Goal: Task Accomplishment & Management: Manage account settings

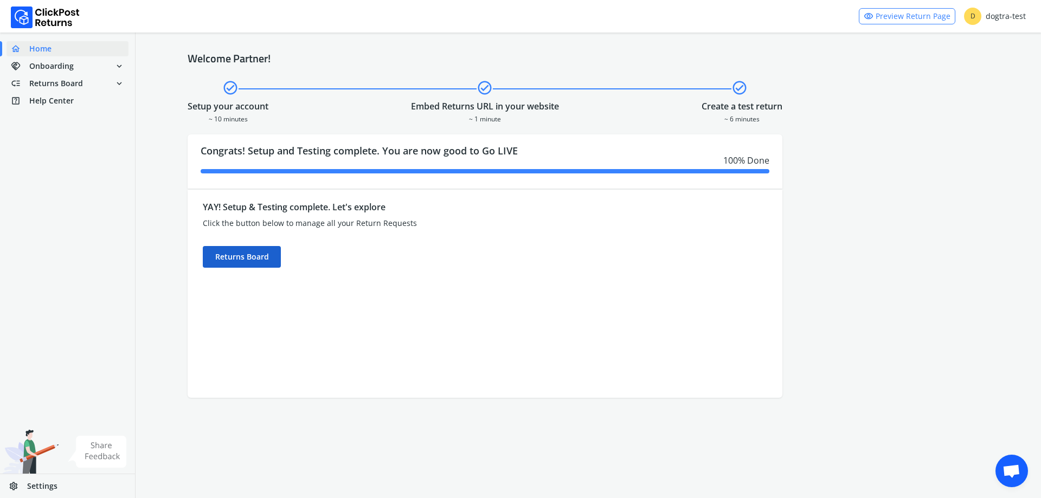
click at [248, 259] on div "Returns Board" at bounding box center [242, 257] width 78 height 22
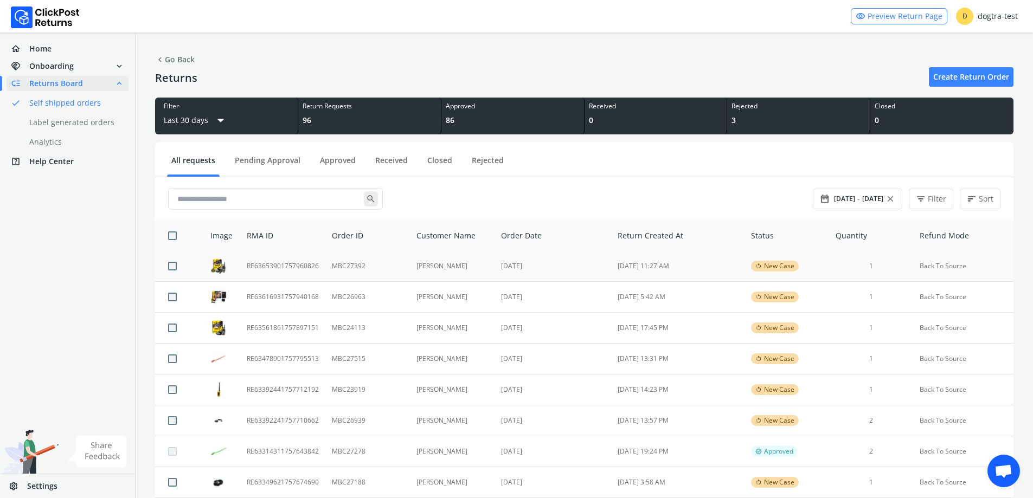
click at [316, 262] on td "RE63653901757960826" at bounding box center [282, 266] width 85 height 31
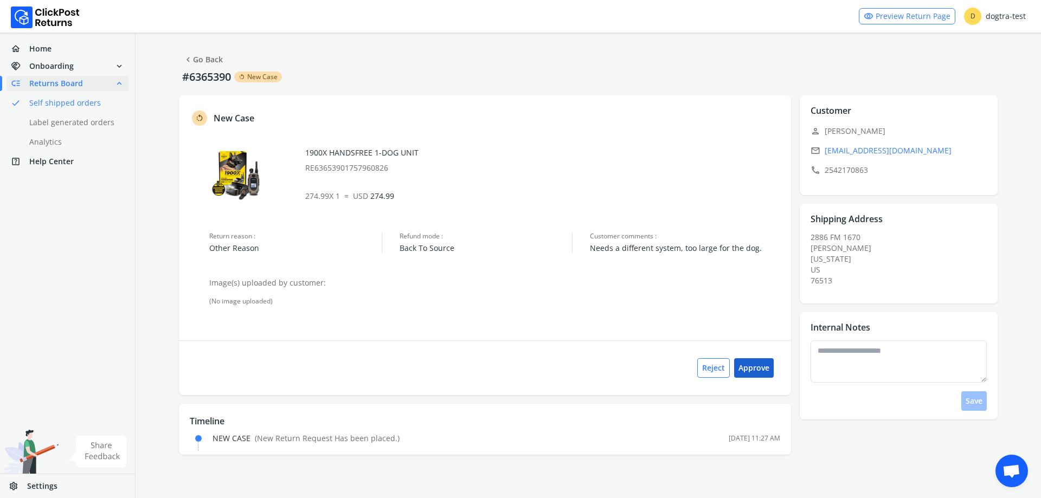
click at [748, 371] on button "Approve" at bounding box center [754, 368] width 40 height 20
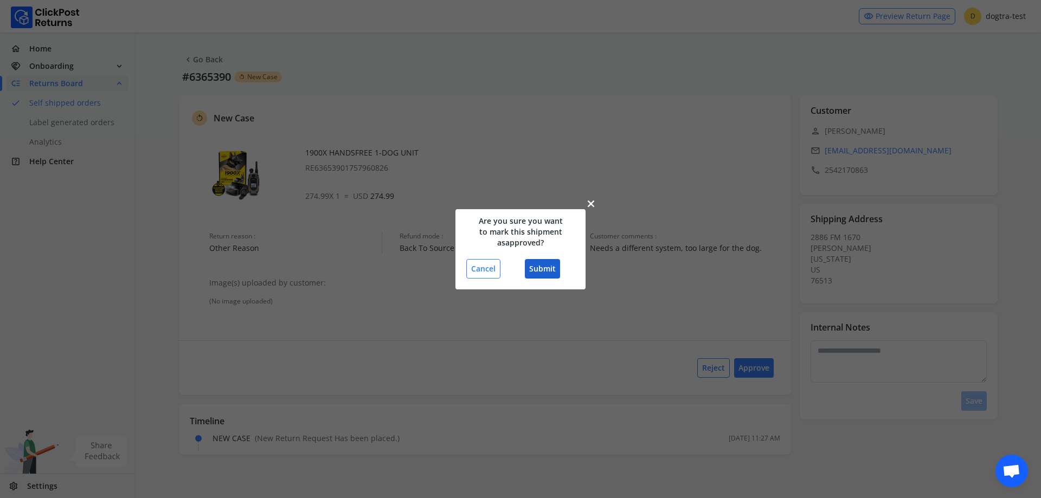
click at [550, 265] on button "Submit" at bounding box center [542, 269] width 35 height 20
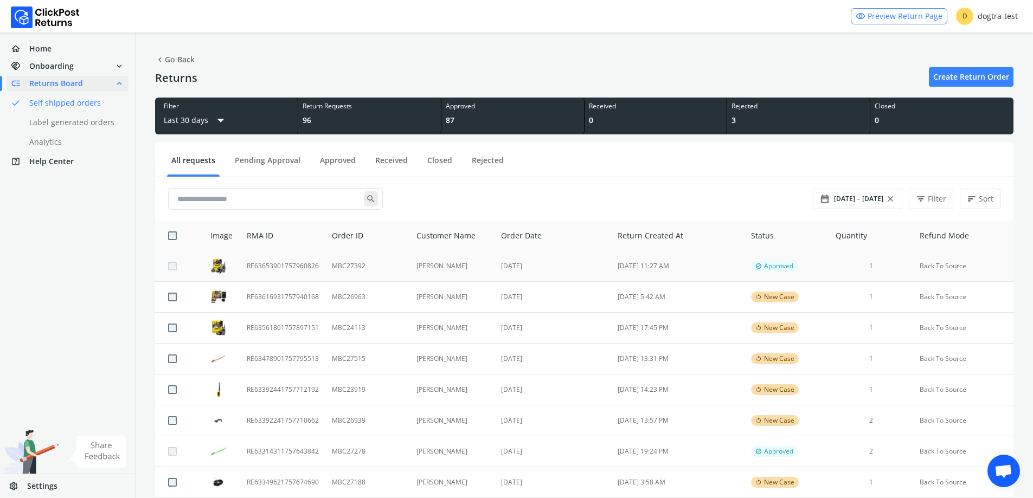
click at [304, 271] on td "RE63653901757960826" at bounding box center [282, 266] width 85 height 31
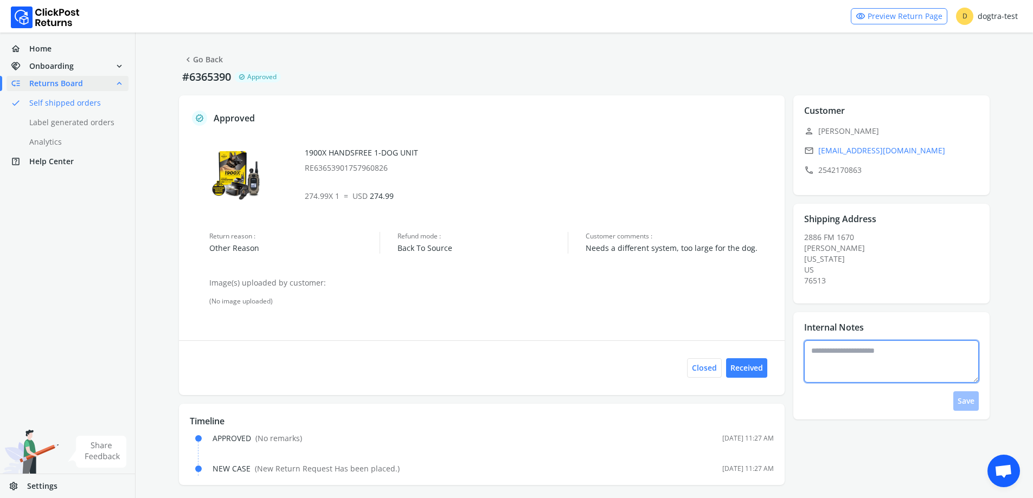
click at [917, 360] on textarea at bounding box center [891, 362] width 175 height 42
type textarea "*"
type textarea "**********"
click at [973, 406] on button "Save" at bounding box center [965, 401] width 25 height 20
